Goal: Information Seeking & Learning: Learn about a topic

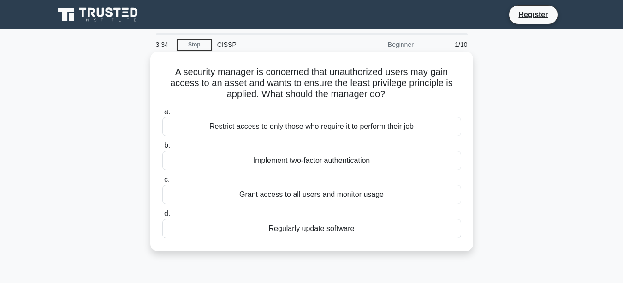
click at [284, 158] on div "Implement two-factor authentication" at bounding box center [311, 160] width 299 height 19
click at [162, 149] on input "b. Implement two-factor authentication" at bounding box center [162, 146] width 0 height 6
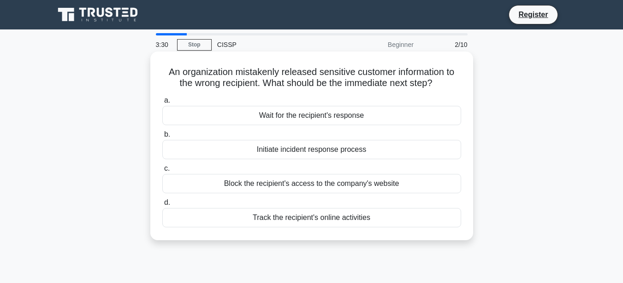
click at [287, 116] on div "Wait for the recipient's response" at bounding box center [311, 115] width 299 height 19
click at [162, 104] on input "a. Wait for the recipient's response" at bounding box center [162, 101] width 0 height 6
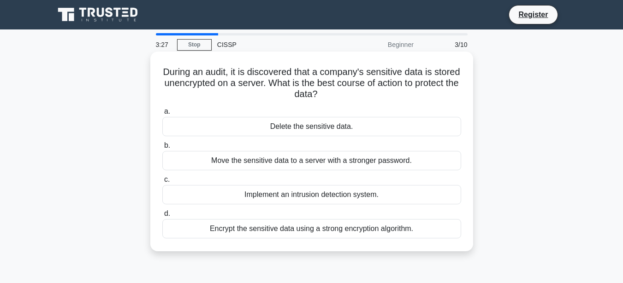
click at [290, 198] on div "Implement an intrusion detection system." at bounding box center [311, 194] width 299 height 19
click at [162, 183] on input "c. Implement an intrusion detection system." at bounding box center [162, 180] width 0 height 6
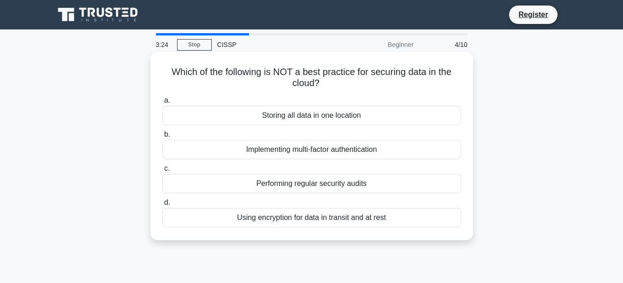
click at [295, 215] on div "Using encryption for data in transit and at rest" at bounding box center [311, 217] width 299 height 19
click at [162, 206] on input "d. Using encryption for data in transit and at rest" at bounding box center [162, 203] width 0 height 6
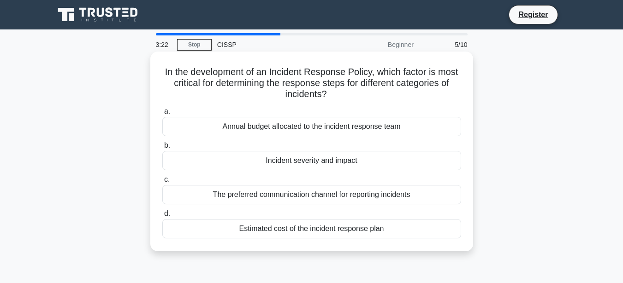
click at [280, 126] on div "Annual budget allocated to the incident response team" at bounding box center [311, 126] width 299 height 19
click at [162, 115] on input "a. Annual budget allocated to the incident response team" at bounding box center [162, 112] width 0 height 6
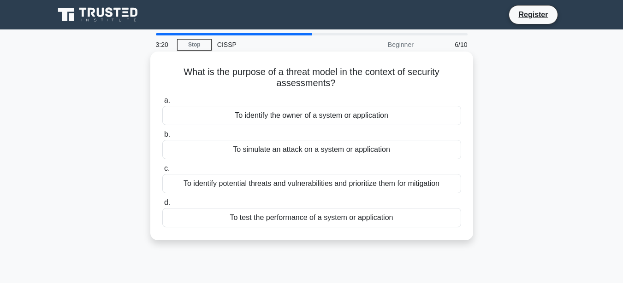
click at [306, 193] on div "To identify potential threats and vulnerabilities and prioritize them for mitig…" at bounding box center [311, 183] width 299 height 19
click at [162, 172] on input "c. To identify potential threats and vulnerabilities and prioritize them for mi…" at bounding box center [162, 169] width 0 height 6
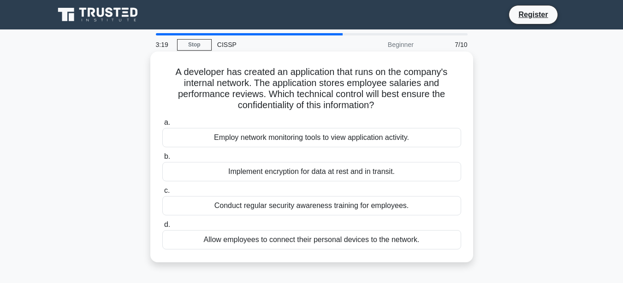
click at [306, 209] on div "Conduct regular security awareness training for employees." at bounding box center [311, 205] width 299 height 19
click at [162, 194] on input "c. Conduct regular security awareness training for employees." at bounding box center [162, 191] width 0 height 6
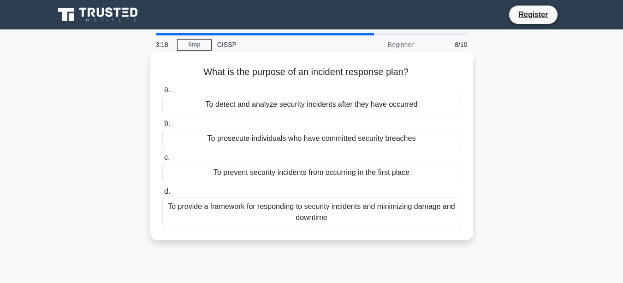
click at [295, 136] on div "To prosecute individuals who have committed security breaches" at bounding box center [311, 138] width 299 height 19
click at [162, 127] on input "b. To prosecute individuals who have committed security breaches" at bounding box center [162, 124] width 0 height 6
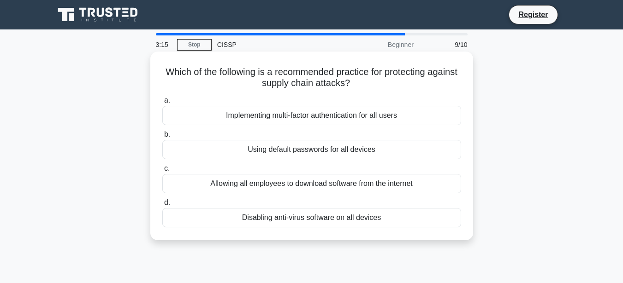
click at [294, 114] on div "Implementing multi-factor authentication for all users" at bounding box center [311, 115] width 299 height 19
click at [162, 104] on input "a. Implementing multi-factor authentication for all users" at bounding box center [162, 101] width 0 height 6
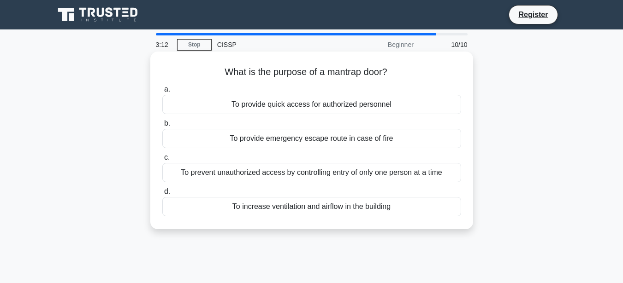
click at [305, 175] on div "To prevent unauthorized access by controlling entry of only one person at a time" at bounding box center [311, 172] width 299 height 19
click at [162, 161] on input "c. To prevent unauthorized access by controlling entry of only one person at a …" at bounding box center [162, 158] width 0 height 6
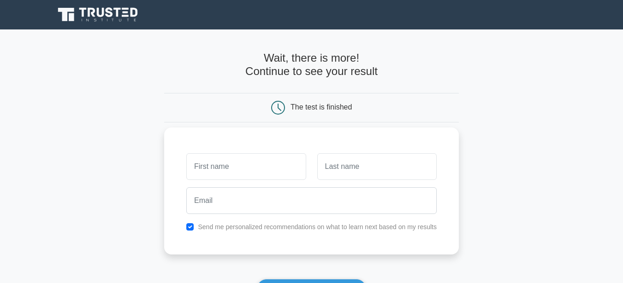
click at [198, 39] on div "Wait, there is more! Continue to see your result The test is finished" at bounding box center [311, 195] width 294 height 332
click at [194, 44] on div "Wait, there is more! Continue to see your result The test is finished" at bounding box center [311, 195] width 294 height 332
click at [301, 167] on input "text" at bounding box center [245, 166] width 119 height 27
type input "nivk"
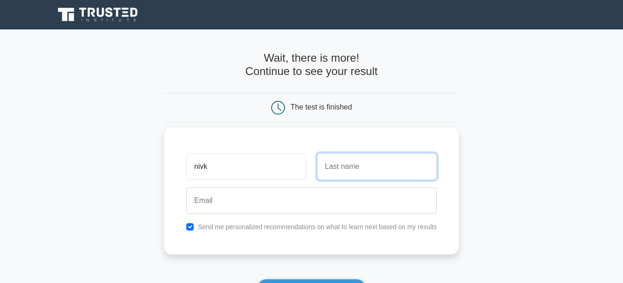
click at [336, 167] on input "text" at bounding box center [376, 166] width 119 height 27
type input "nick"
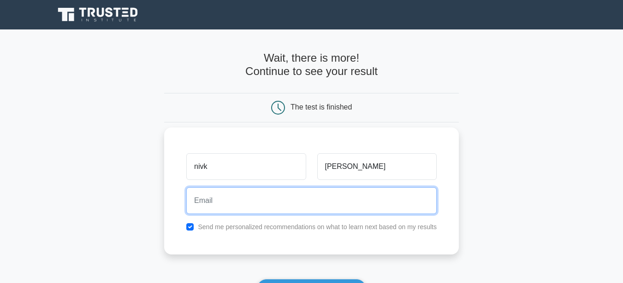
click at [276, 197] on input "email" at bounding box center [311, 201] width 250 height 27
type input "mdadillkaleemkaleem@gmail.com"
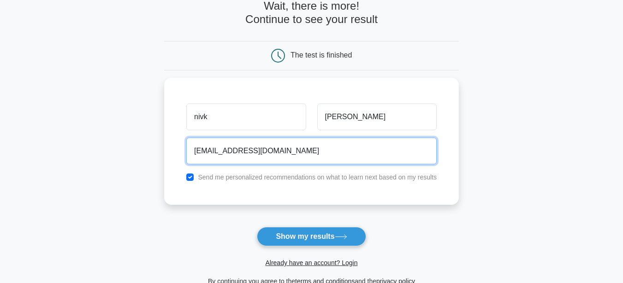
scroll to position [53, 0]
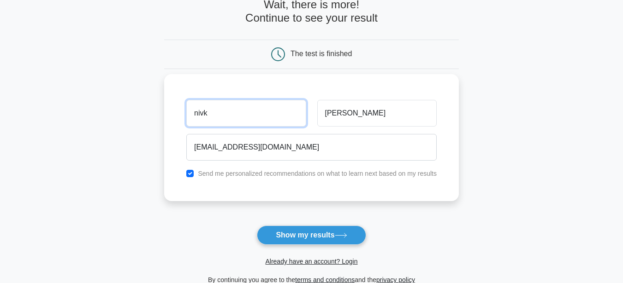
drag, startPoint x: 248, startPoint y: 116, endPoint x: 186, endPoint y: 111, distance: 62.9
click at [186, 111] on div "nivk" at bounding box center [246, 113] width 130 height 34
type input "adill"
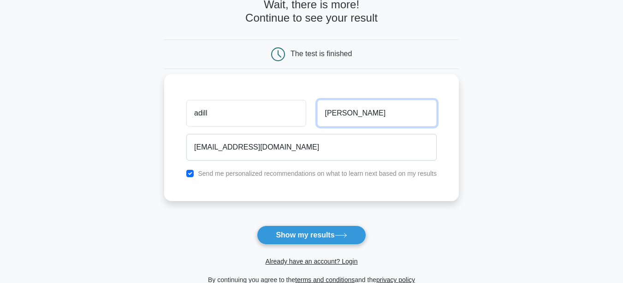
click at [347, 115] on input "nick" at bounding box center [376, 113] width 119 height 27
type input "n"
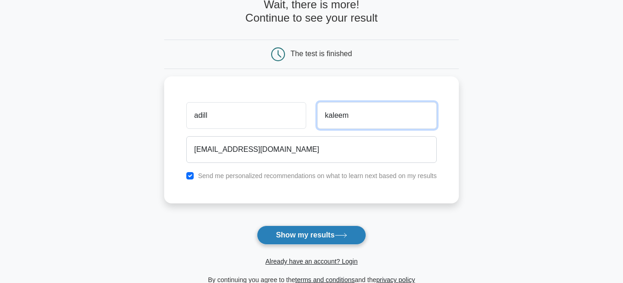
type input "kaleem"
click at [322, 233] on button "Show my results" at bounding box center [311, 235] width 109 height 19
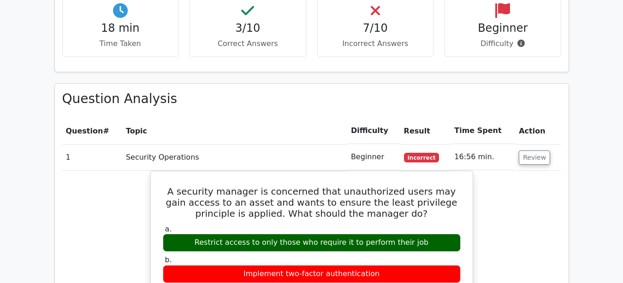
scroll to position [915, 0]
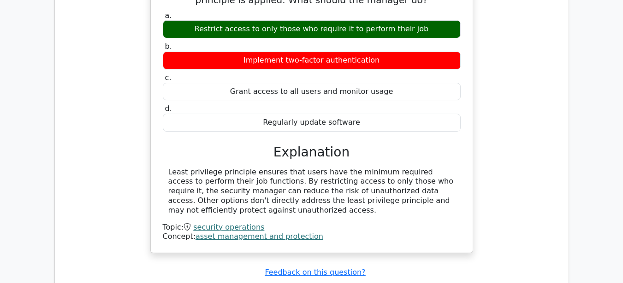
drag, startPoint x: 473, startPoint y: 241, endPoint x: 387, endPoint y: 265, distance: 89.6
click at [553, 163] on div "A security manager is concerned that unauthorized users may gain access to an a…" at bounding box center [311, 111] width 499 height 308
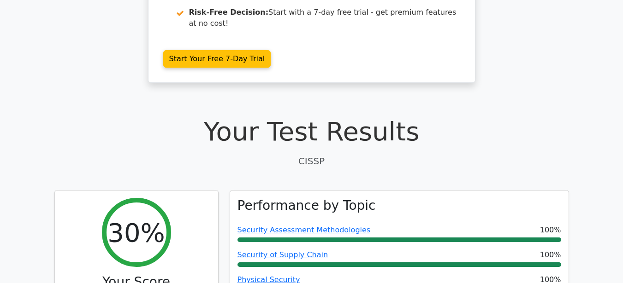
scroll to position [174, 0]
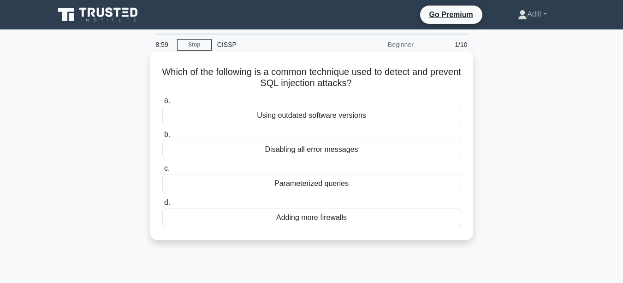
click at [292, 118] on div "Using outdated software versions" at bounding box center [311, 115] width 299 height 19
click at [162, 104] on input "a. Using outdated software versions" at bounding box center [162, 101] width 0 height 6
